Goal: Entertainment & Leisure: Browse casually

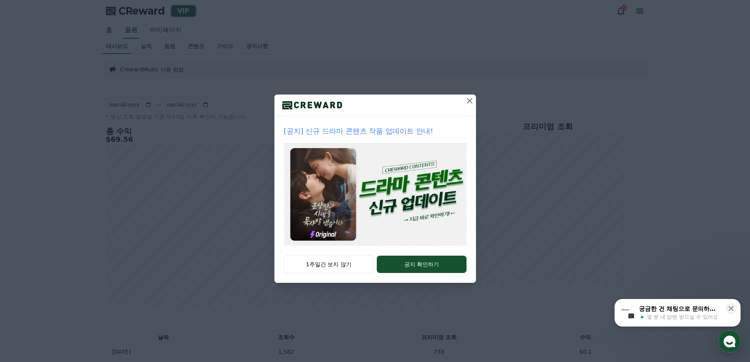
click at [470, 99] on icon at bounding box center [469, 100] width 9 height 9
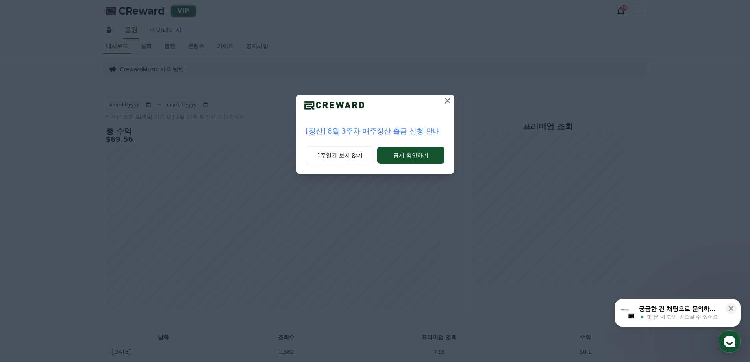
drag, startPoint x: 446, startPoint y: 101, endPoint x: 458, endPoint y: 122, distance: 24.0
click at [446, 101] on icon at bounding box center [447, 100] width 9 height 9
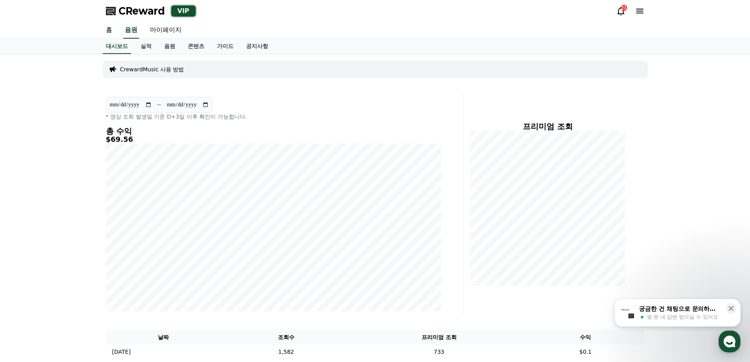
click at [684, 313] on div "궁금한 건 채팅으로 문의하세요 몇 분 내 답변 받으실 수 있어요" at bounding box center [679, 312] width 83 height 17
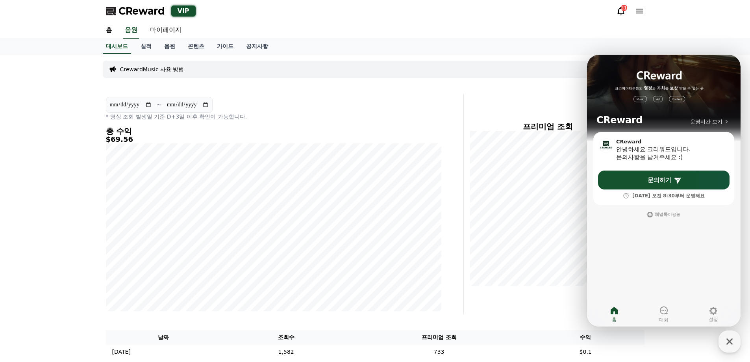
click at [545, 26] on div "홈 음원 마이페이지" at bounding box center [375, 30] width 551 height 17
click at [725, 342] on icon "button" at bounding box center [729, 341] width 14 height 14
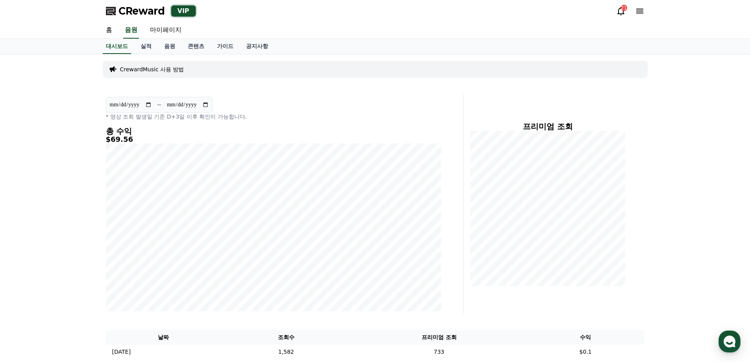
click at [623, 14] on icon at bounding box center [620, 11] width 7 height 8
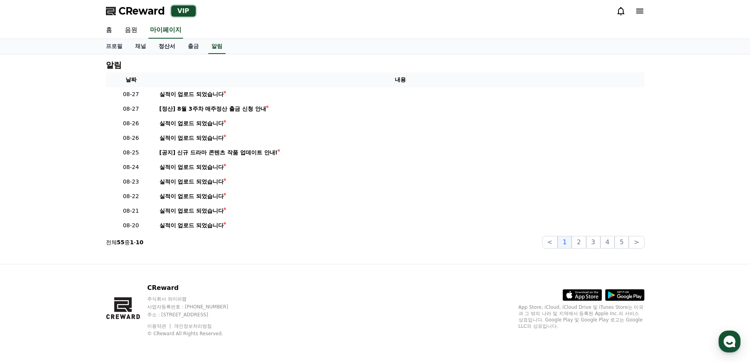
click at [165, 44] on link "정산서" at bounding box center [166, 46] width 29 height 15
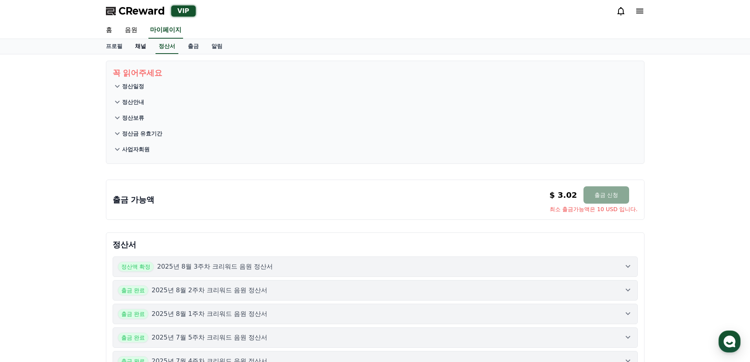
click at [141, 48] on link "채널" at bounding box center [141, 46] width 24 height 15
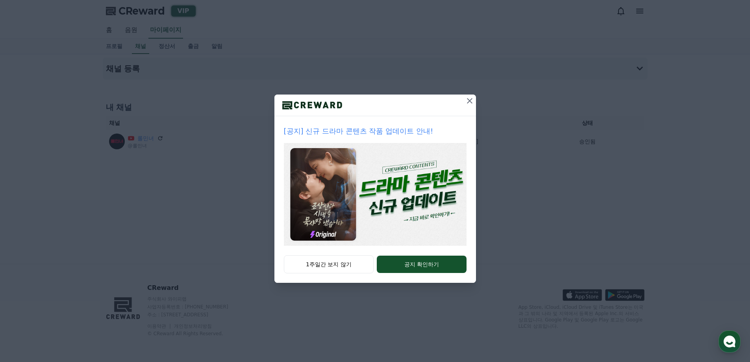
click at [467, 98] on icon at bounding box center [469, 100] width 9 height 9
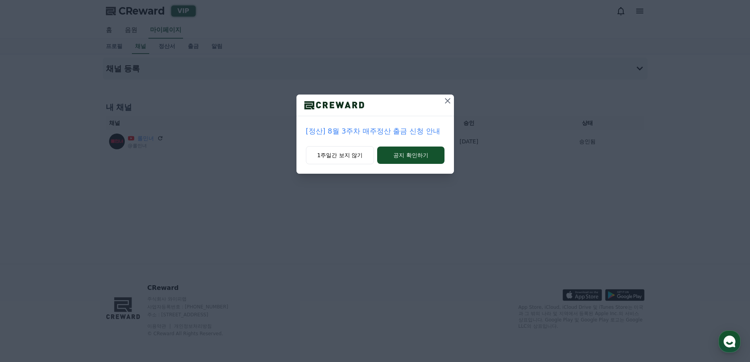
click at [133, 27] on div "[정산] 8월 3주차 매주정산 출금 신청 안내 1주일간 보지 않기 공지 확인하기" at bounding box center [375, 93] width 750 height 186
click at [450, 101] on icon at bounding box center [447, 100] width 9 height 9
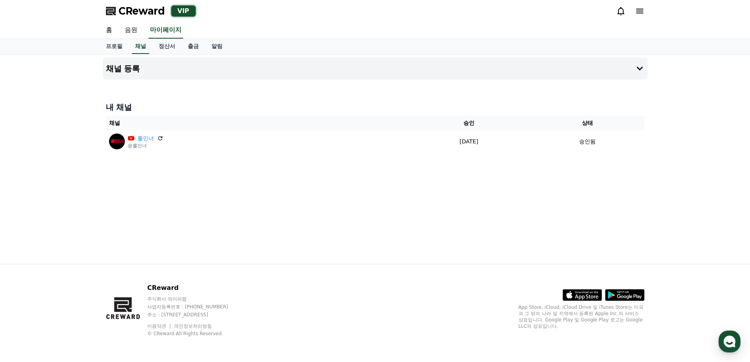
click at [123, 27] on link "음원" at bounding box center [130, 30] width 25 height 17
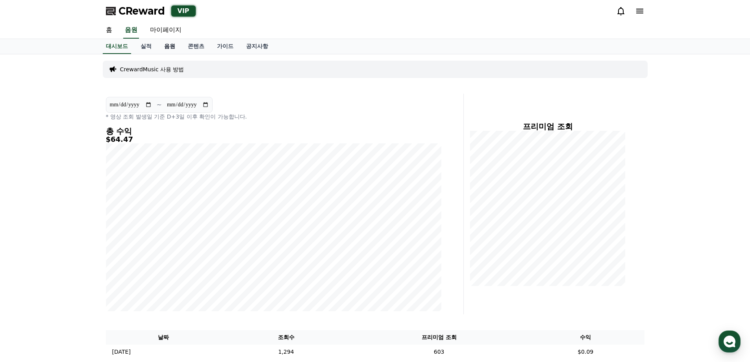
click at [158, 45] on link "음원" at bounding box center [170, 46] width 24 height 15
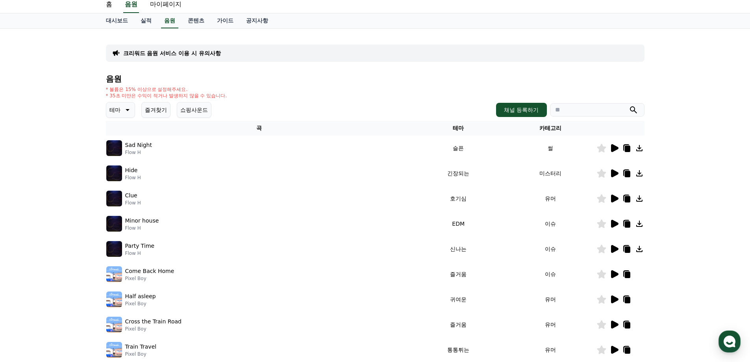
scroll to position [39, 0]
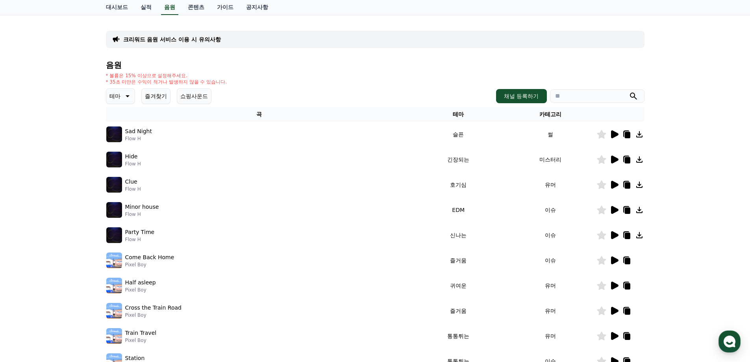
click at [617, 132] on icon at bounding box center [613, 133] width 9 height 9
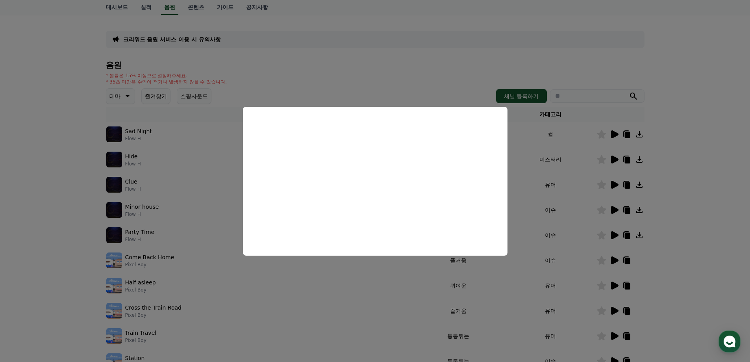
click at [675, 161] on button "close modal" at bounding box center [375, 181] width 750 height 362
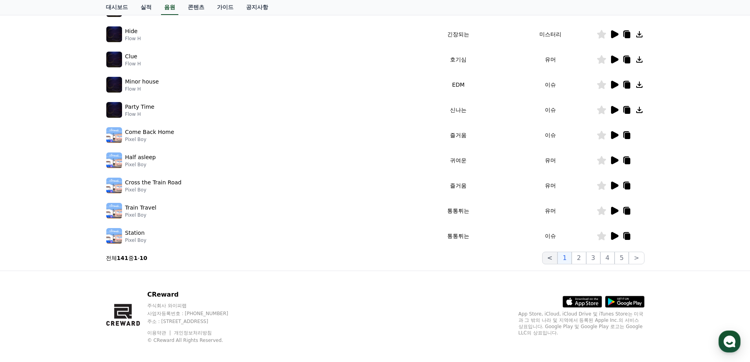
scroll to position [171, 0]
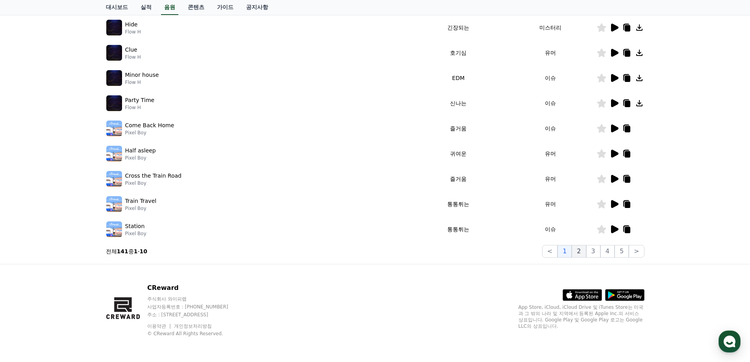
click at [577, 249] on button "2" at bounding box center [579, 251] width 14 height 13
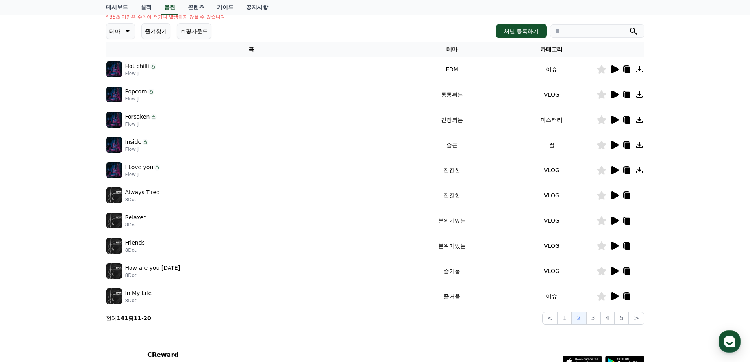
scroll to position [92, 0]
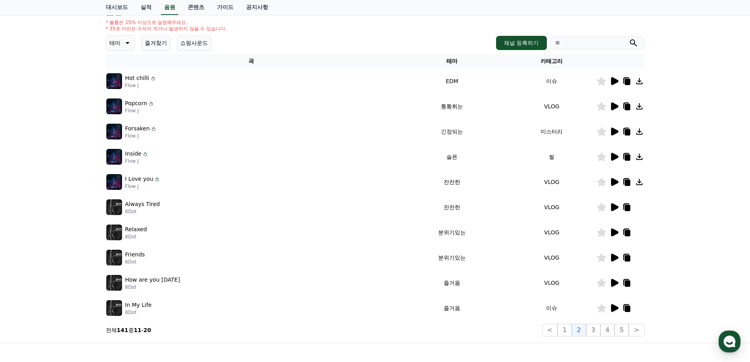
click at [616, 205] on icon at bounding box center [614, 207] width 7 height 8
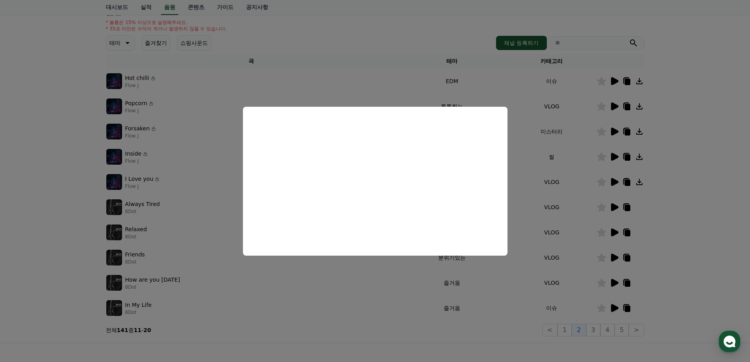
click at [696, 119] on button "close modal" at bounding box center [375, 181] width 750 height 362
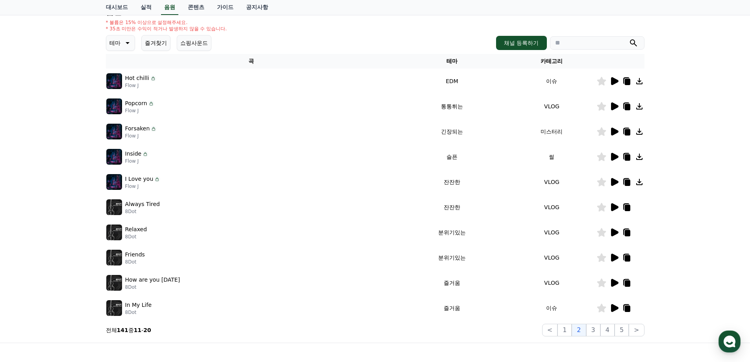
click at [611, 154] on icon at bounding box center [614, 157] width 7 height 8
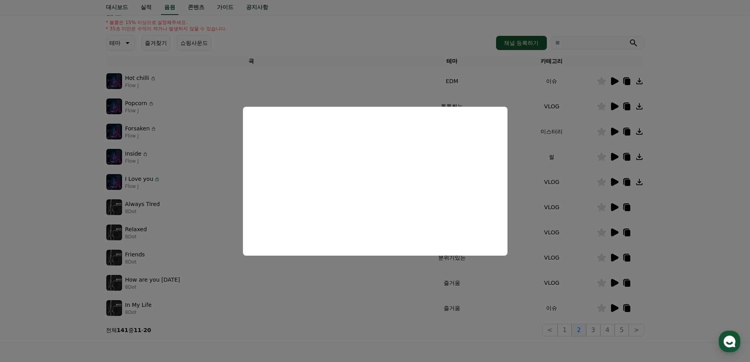
click at [693, 158] on button "close modal" at bounding box center [375, 181] width 750 height 362
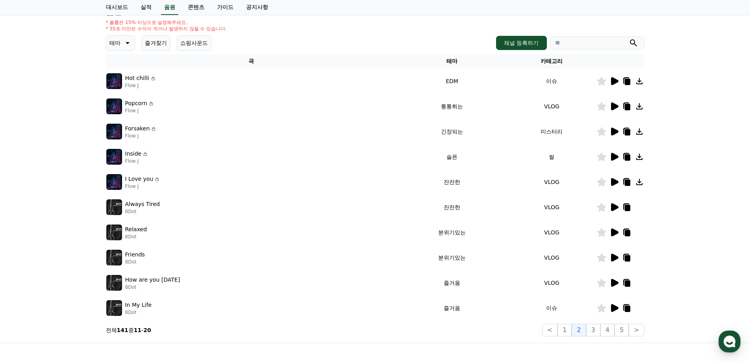
click at [613, 205] on icon at bounding box center [614, 207] width 7 height 8
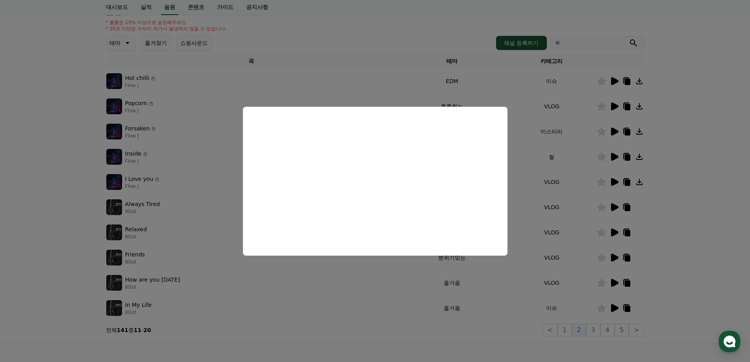
click at [694, 173] on button "close modal" at bounding box center [375, 181] width 750 height 362
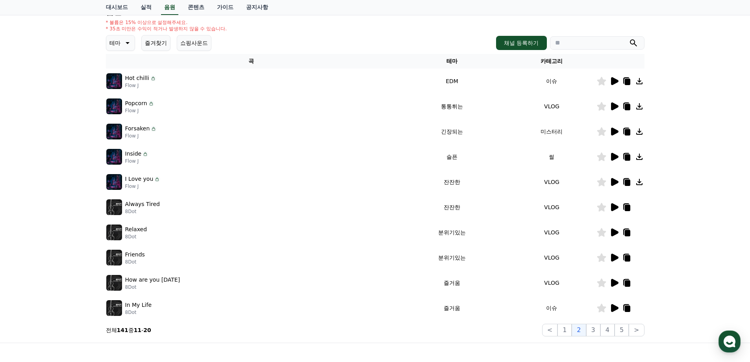
click at [613, 179] on icon at bounding box center [614, 182] width 7 height 8
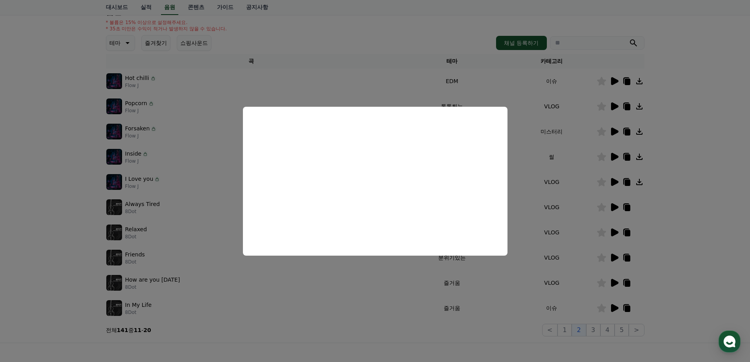
click at [683, 181] on button "close modal" at bounding box center [375, 181] width 750 height 362
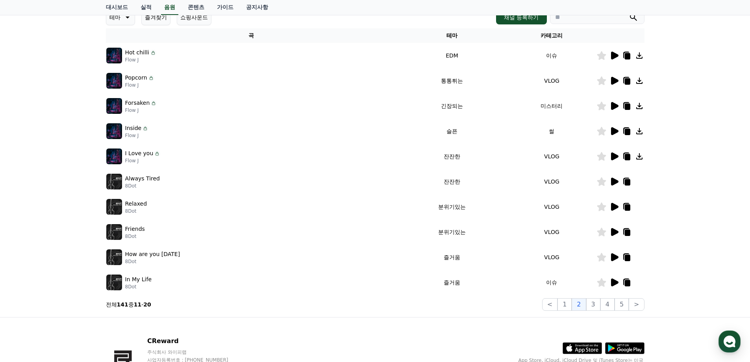
scroll to position [132, 0]
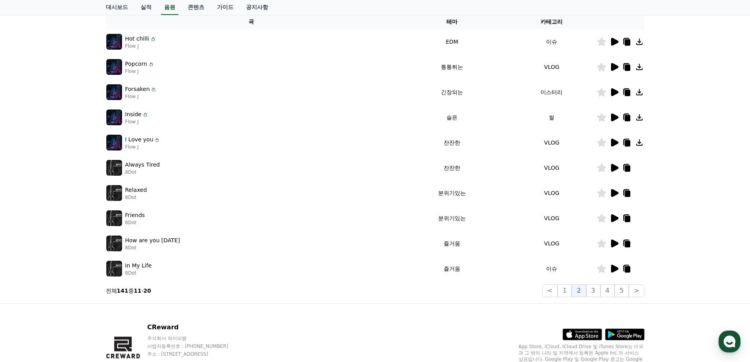
click at [613, 193] on icon at bounding box center [614, 193] width 7 height 8
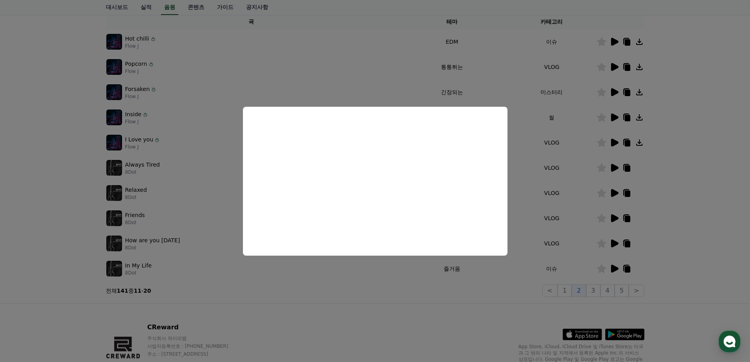
click at [679, 191] on button "close modal" at bounding box center [375, 181] width 750 height 362
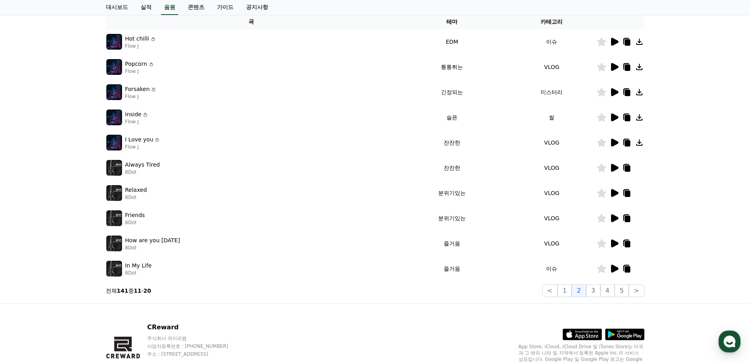
click at [612, 216] on icon at bounding box center [614, 218] width 7 height 8
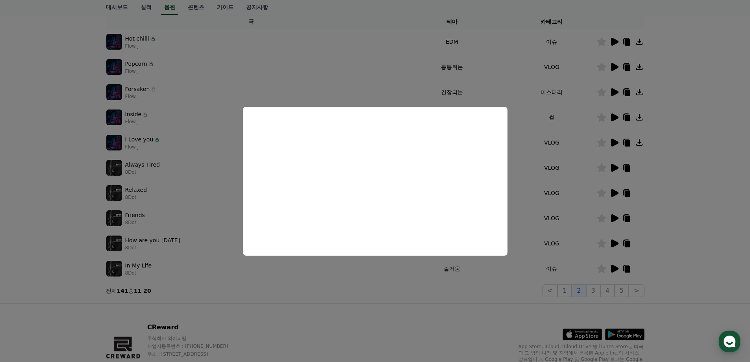
click at [699, 190] on button "close modal" at bounding box center [375, 181] width 750 height 362
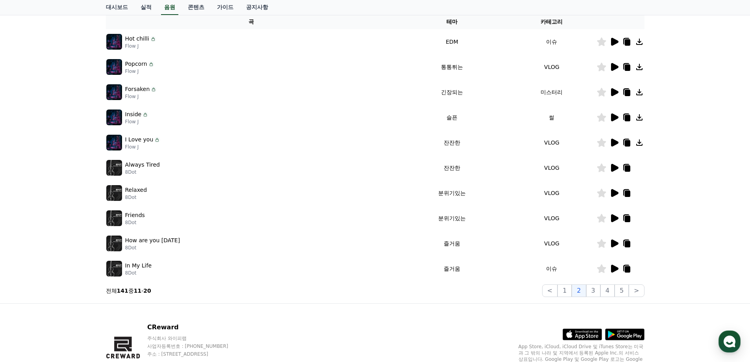
click at [613, 117] on icon at bounding box center [614, 117] width 7 height 8
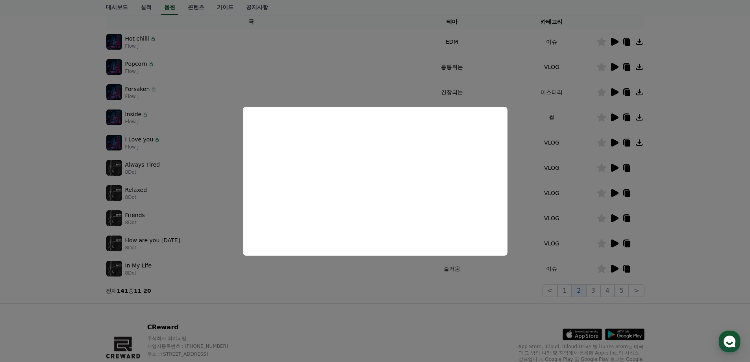
click at [707, 109] on button "close modal" at bounding box center [375, 181] width 750 height 362
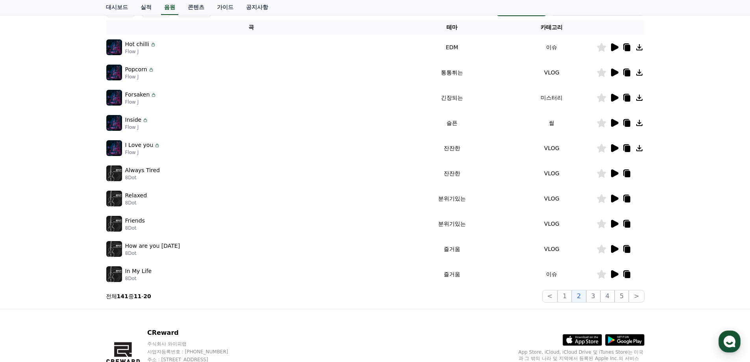
scroll to position [92, 0]
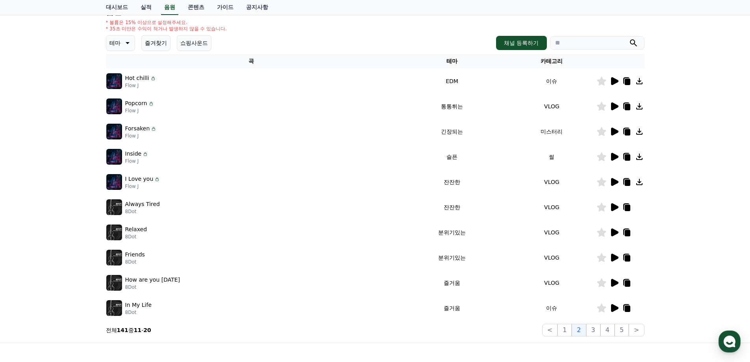
click at [614, 180] on icon at bounding box center [614, 182] width 7 height 8
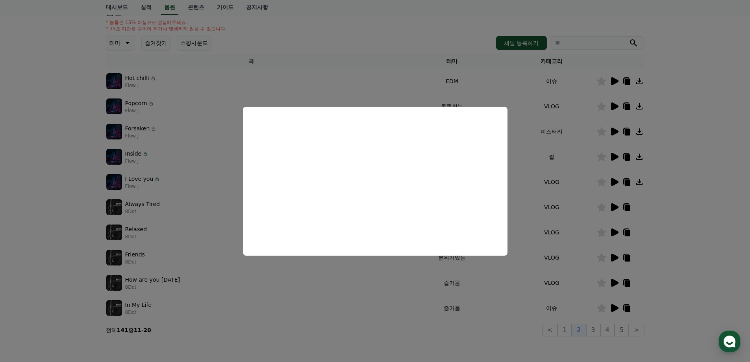
click at [681, 165] on button "close modal" at bounding box center [375, 181] width 750 height 362
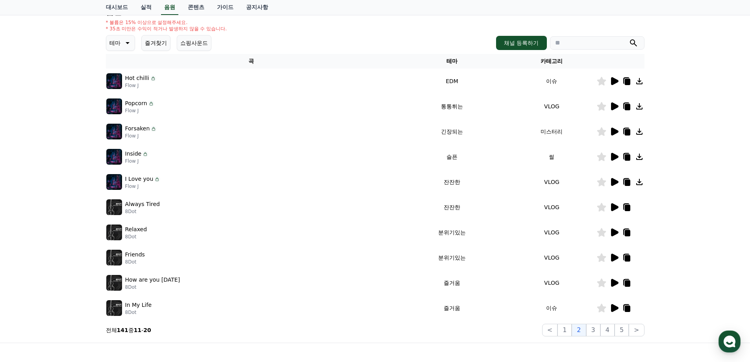
click at [600, 182] on icon at bounding box center [601, 182] width 9 height 9
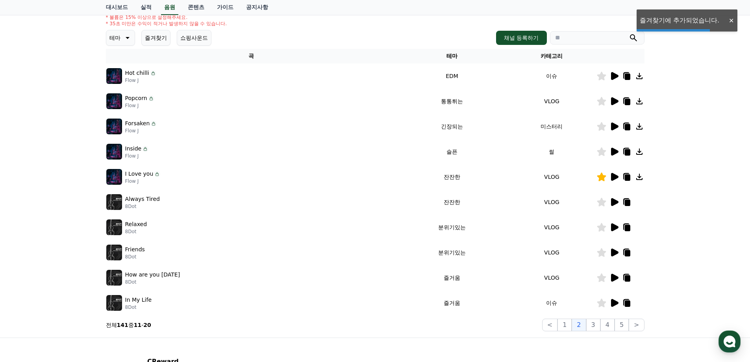
scroll to position [132, 0]
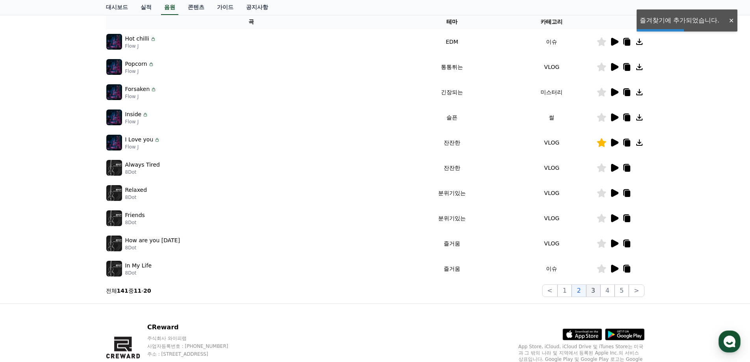
click at [596, 290] on button "3" at bounding box center [593, 290] width 14 height 13
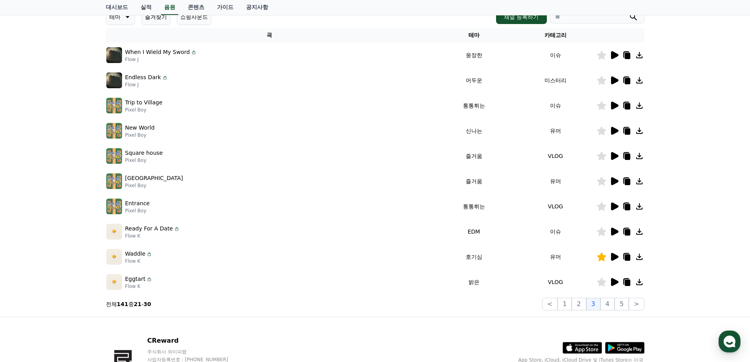
scroll to position [132, 0]
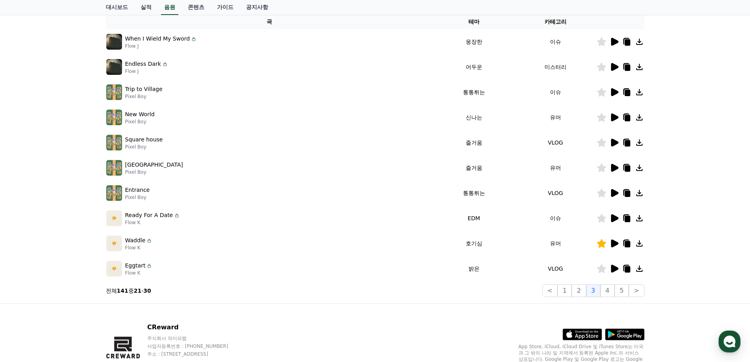
click at [612, 270] on icon at bounding box center [614, 269] width 7 height 8
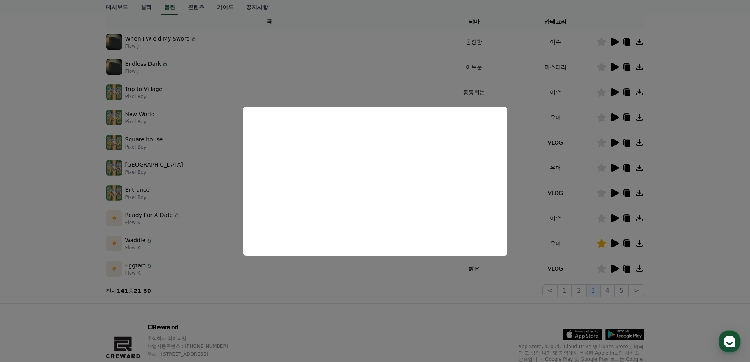
click at [690, 211] on button "close modal" at bounding box center [375, 181] width 750 height 362
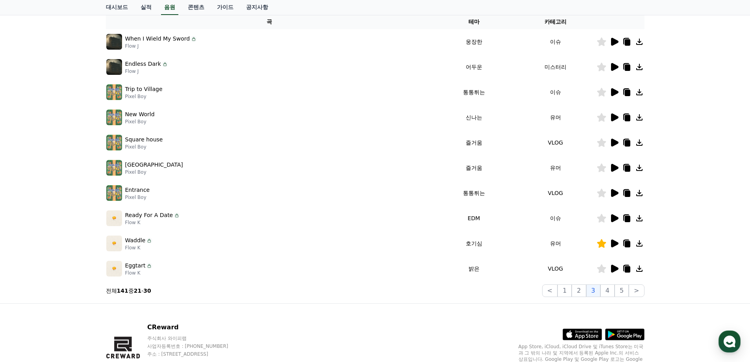
click at [612, 268] on icon at bounding box center [614, 269] width 7 height 8
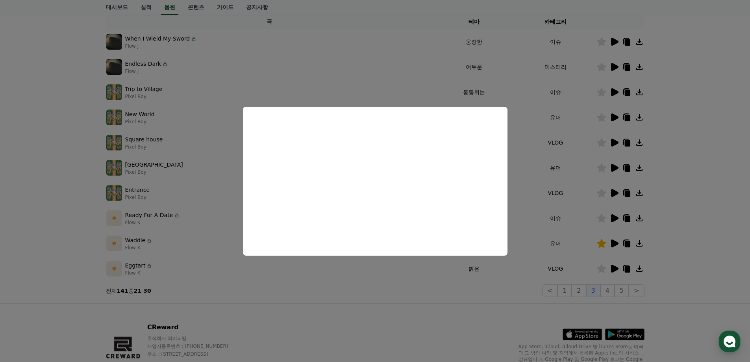
click at [696, 195] on button "close modal" at bounding box center [375, 181] width 750 height 362
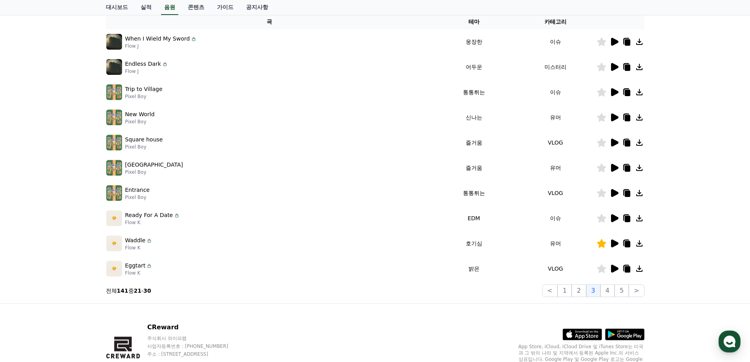
click at [597, 268] on icon at bounding box center [601, 268] width 9 height 9
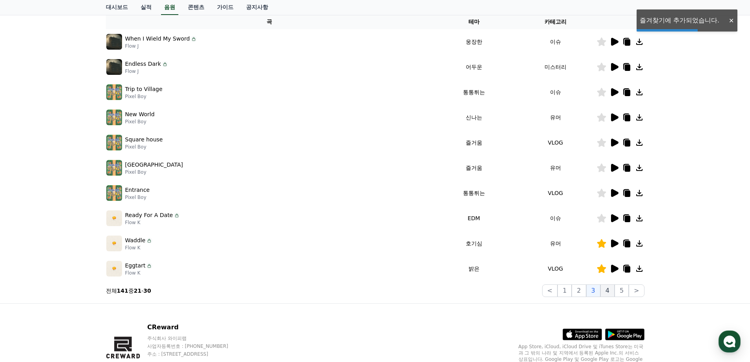
click at [607, 289] on button "4" at bounding box center [607, 290] width 14 height 13
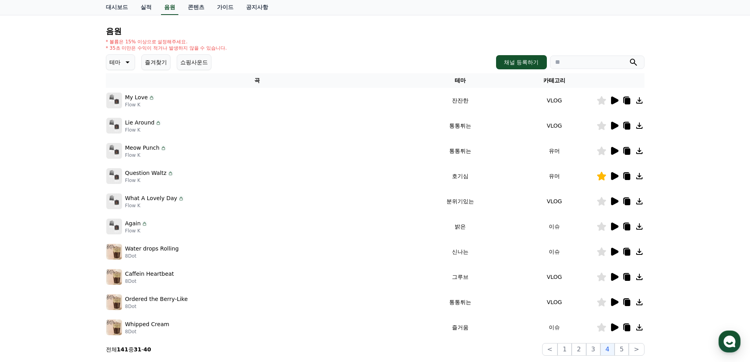
scroll to position [92, 0]
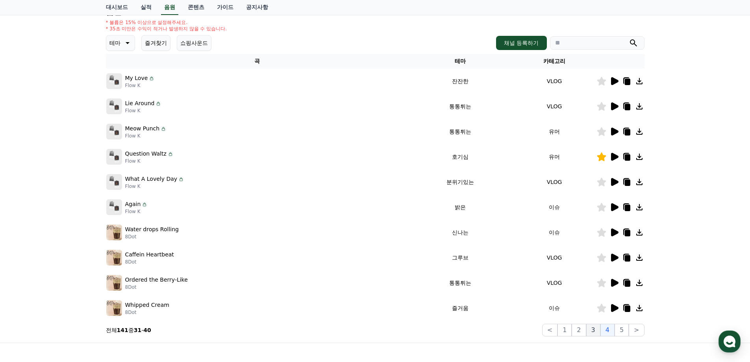
click at [592, 329] on button "3" at bounding box center [593, 330] width 14 height 13
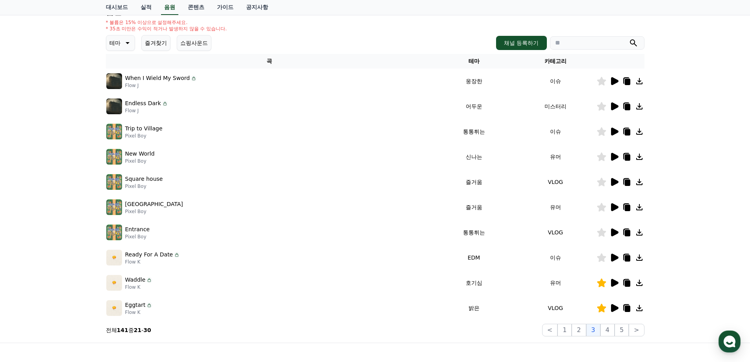
click at [44, 37] on div "크리워드 음원 서비스 이용 시 유의사항 음원 * 볼륨은 15% 이상으로 설정해주세요. * 35초 미만은 수익이 적거나 발생하지 않을 수 있습니…" at bounding box center [375, 152] width 750 height 381
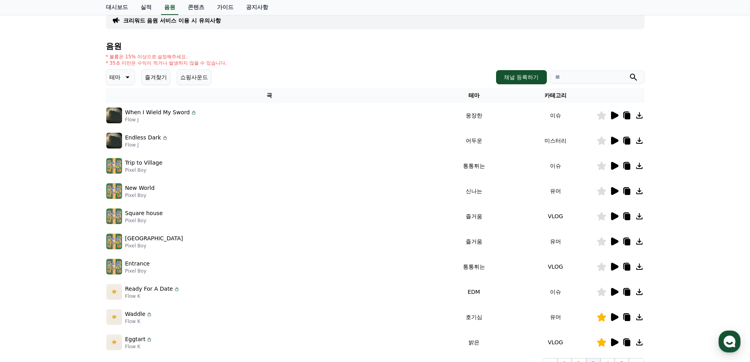
scroll to position [14, 0]
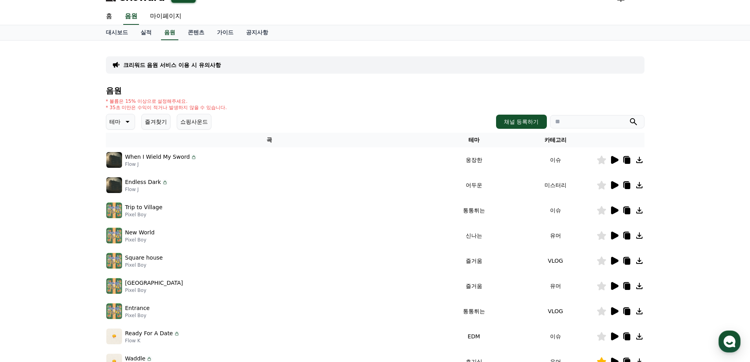
click at [151, 121] on button "즐겨찾기" at bounding box center [155, 122] width 29 height 16
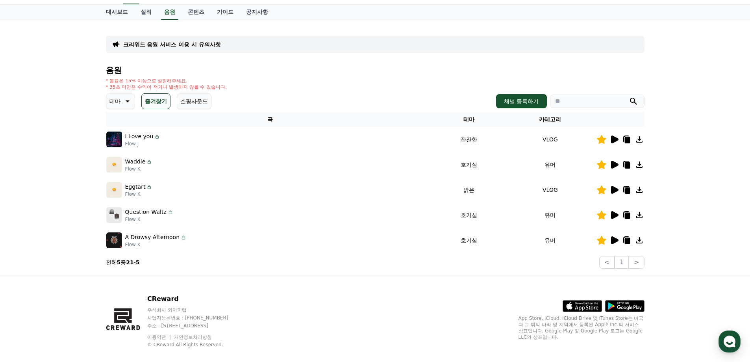
scroll to position [45, 0]
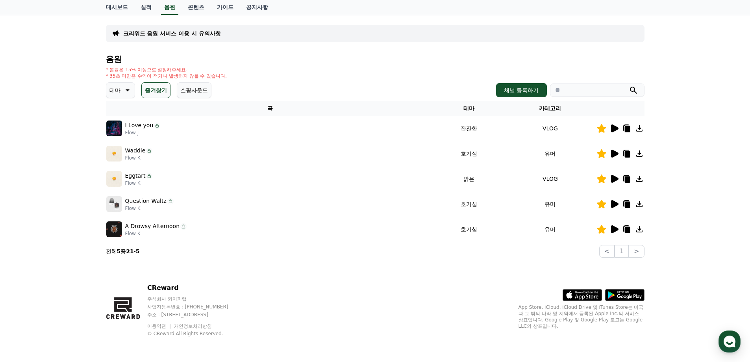
click at [612, 177] on icon at bounding box center [614, 179] width 7 height 8
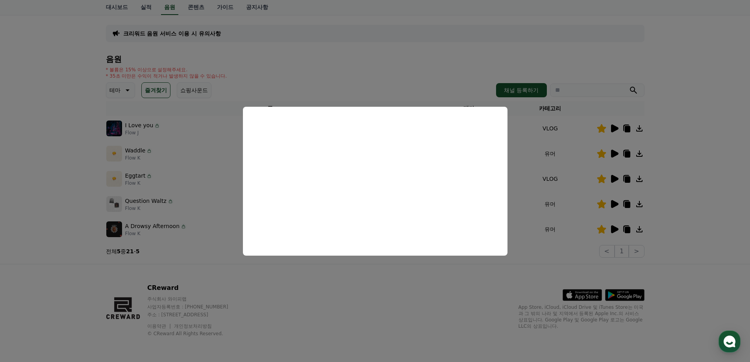
click at [687, 166] on button "close modal" at bounding box center [375, 181] width 750 height 362
